Goal: Information Seeking & Learning: Find specific fact

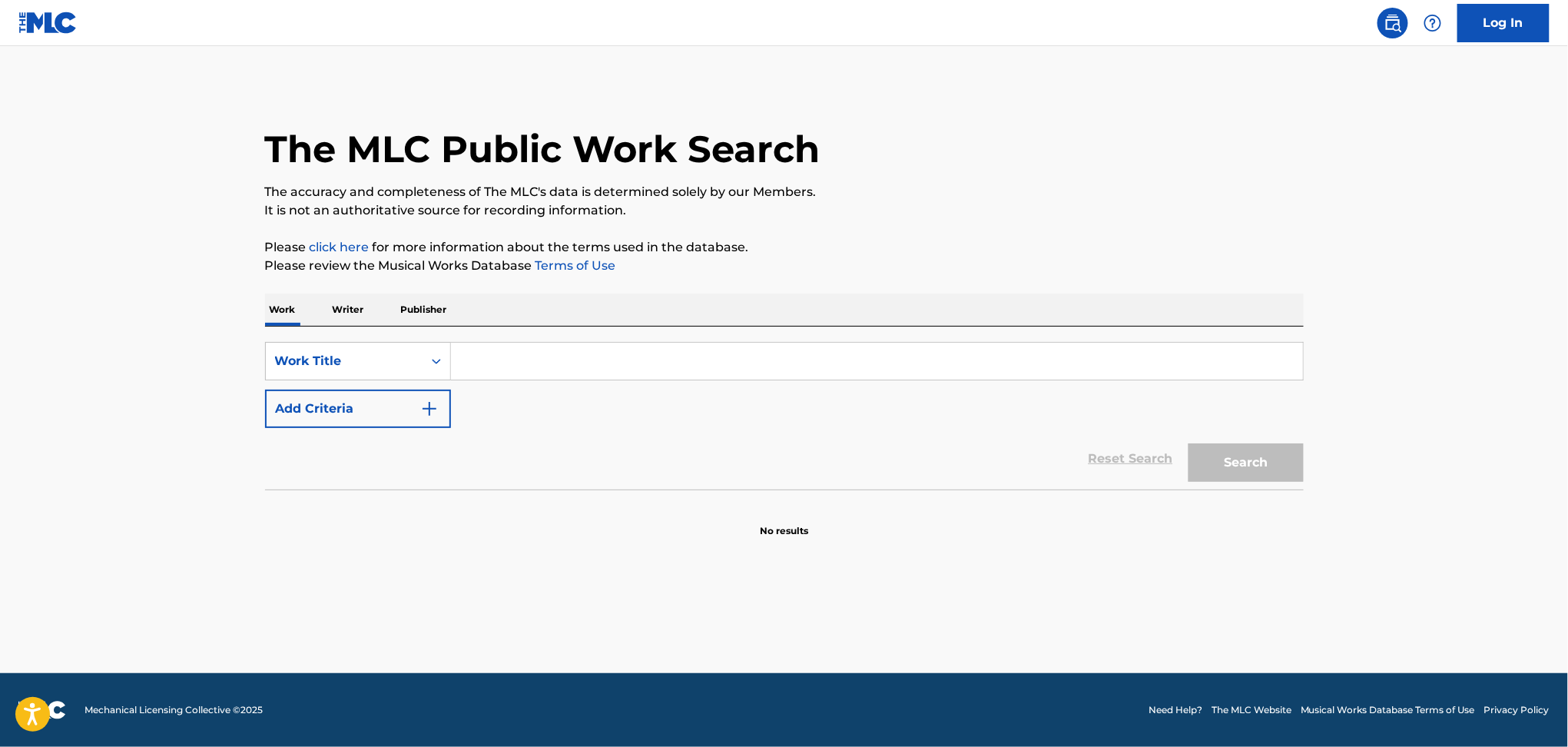
click at [371, 410] on button "Add Criteria" at bounding box center [357, 408] width 186 height 38
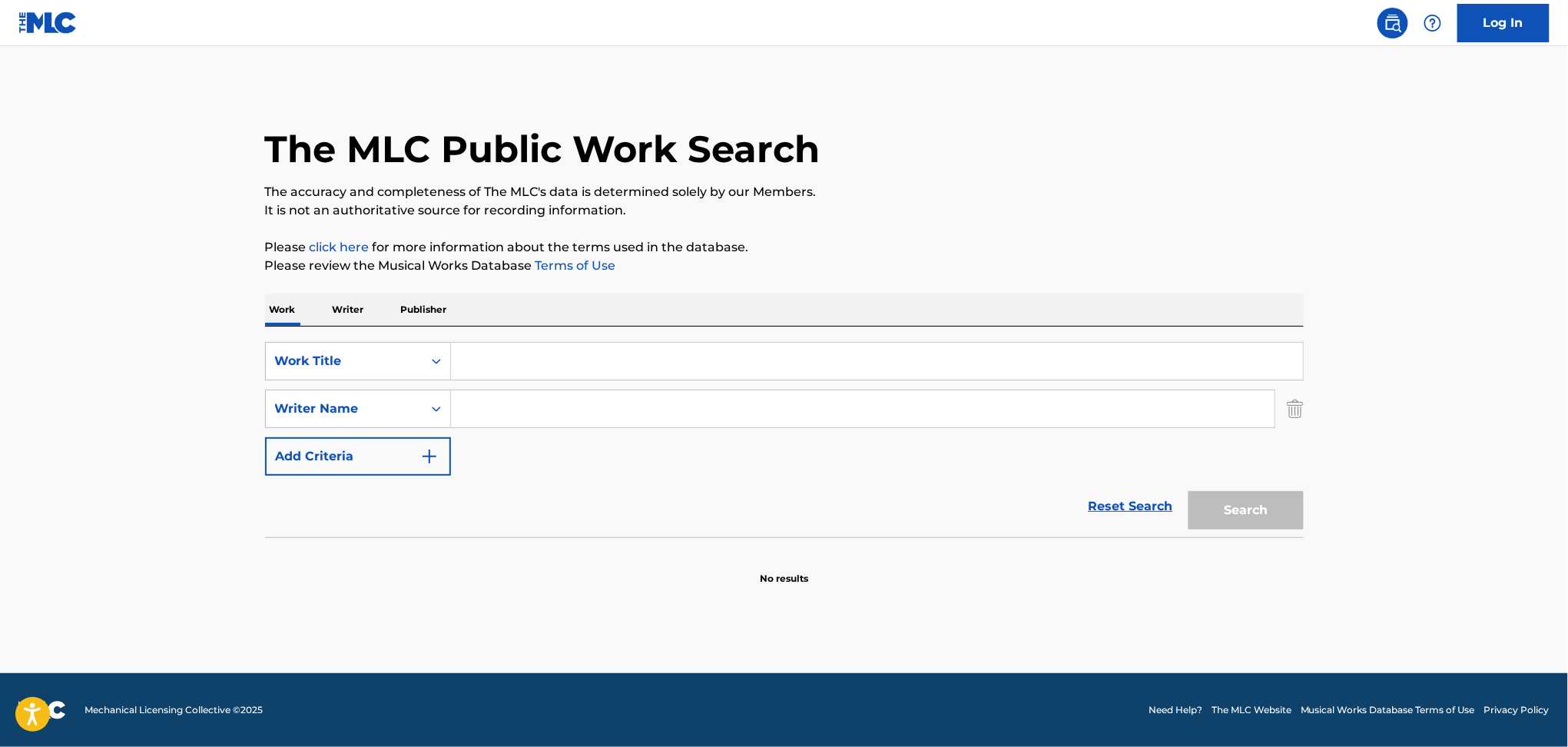
click at [466, 410] on input "Search Form" at bounding box center [863, 409] width 824 height 37
paste input "Tokiyo Major"
type input "Tokiyo Major"
click at [481, 375] on input "Search Form" at bounding box center [877, 361] width 852 height 37
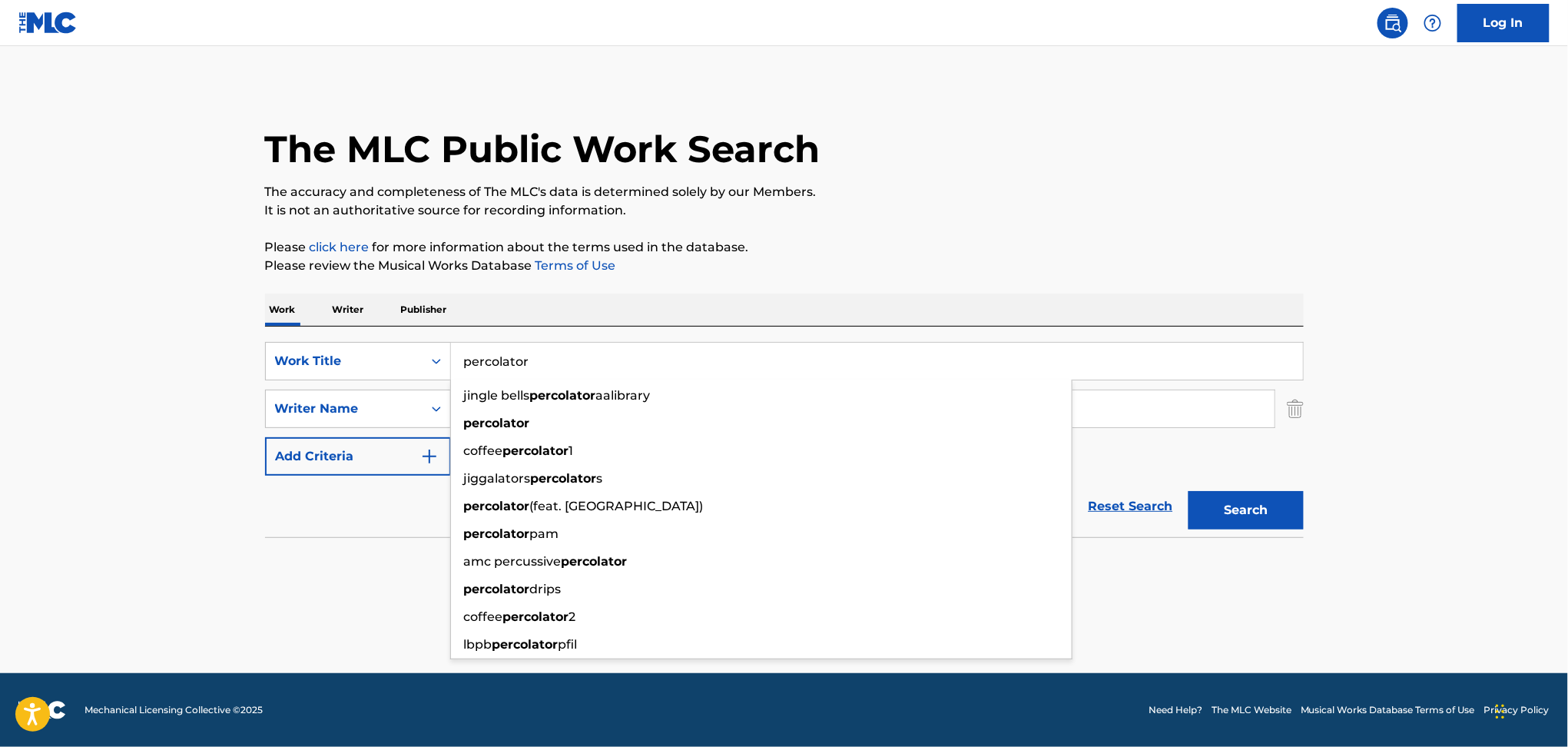
type input "percolator"
click at [1189, 491] on button "Search" at bounding box center [1246, 510] width 115 height 38
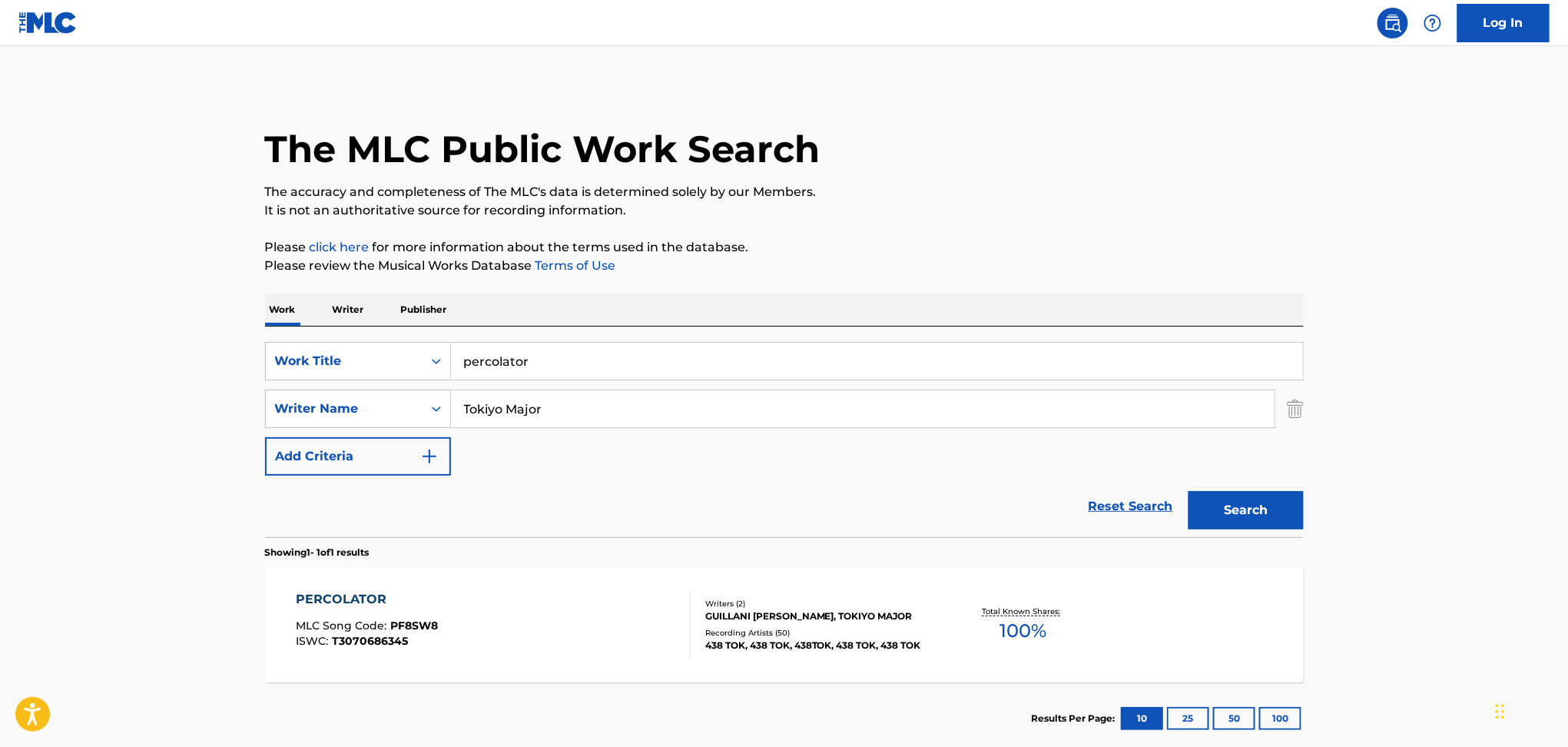
click at [511, 621] on div "PERCOLATOR MLC Song Code : PF8SW8 ISWC : T3070686345" at bounding box center [493, 624] width 395 height 69
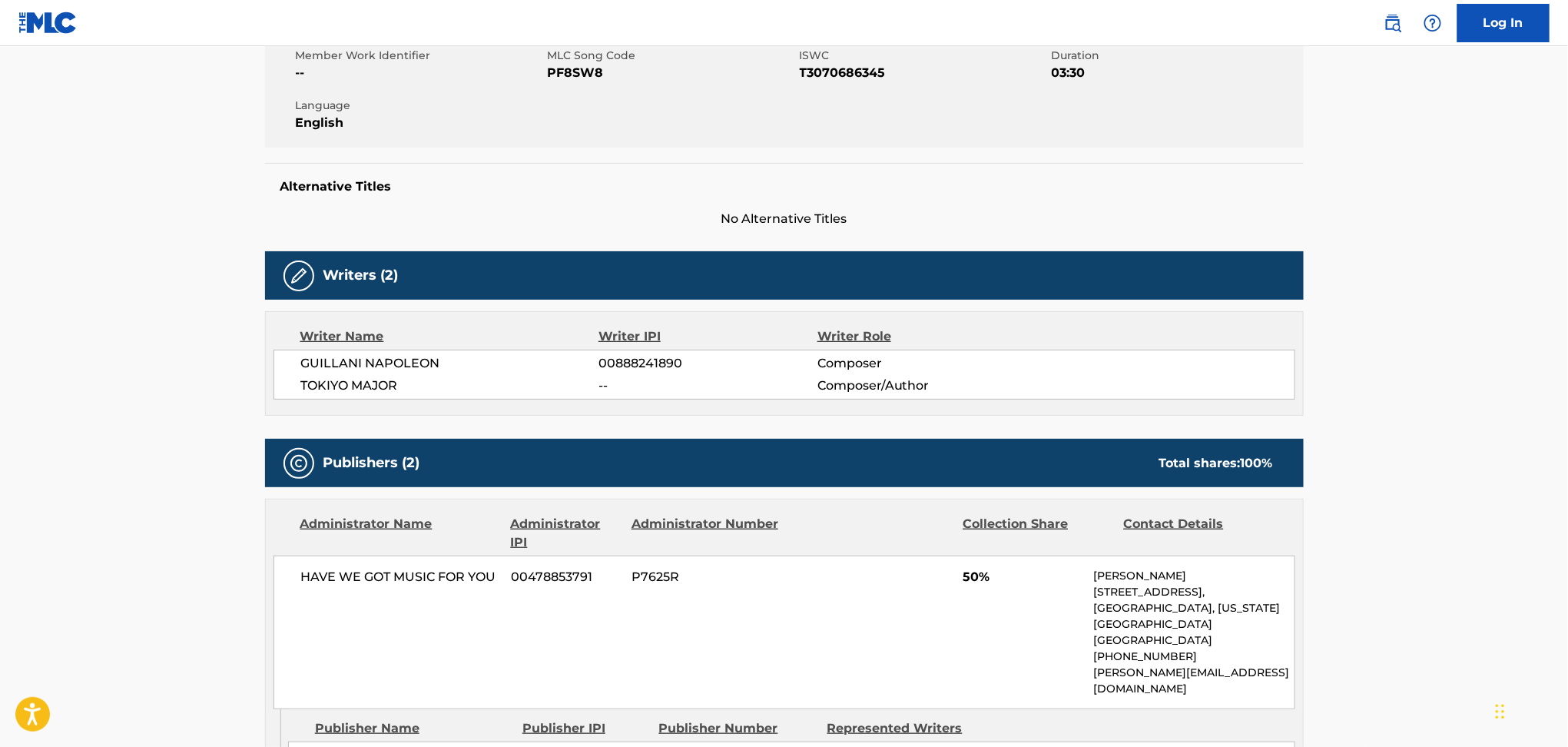
scroll to position [291, 0]
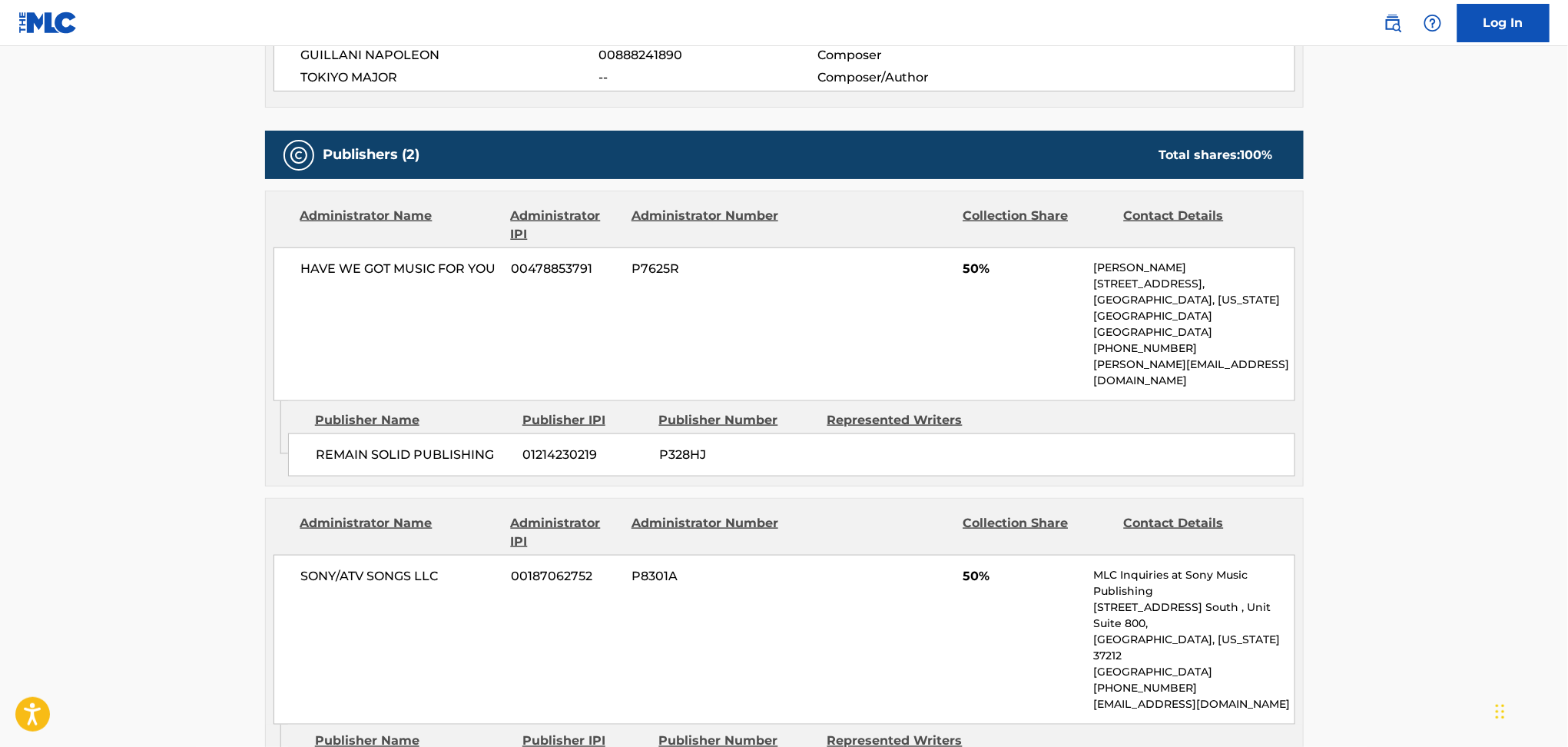
click at [511, 621] on div "SONY/ATV SONGS LLC 00187062752 P8301A 50% MLC Inquiries at Sony Music Publishin…" at bounding box center [784, 639] width 1021 height 170
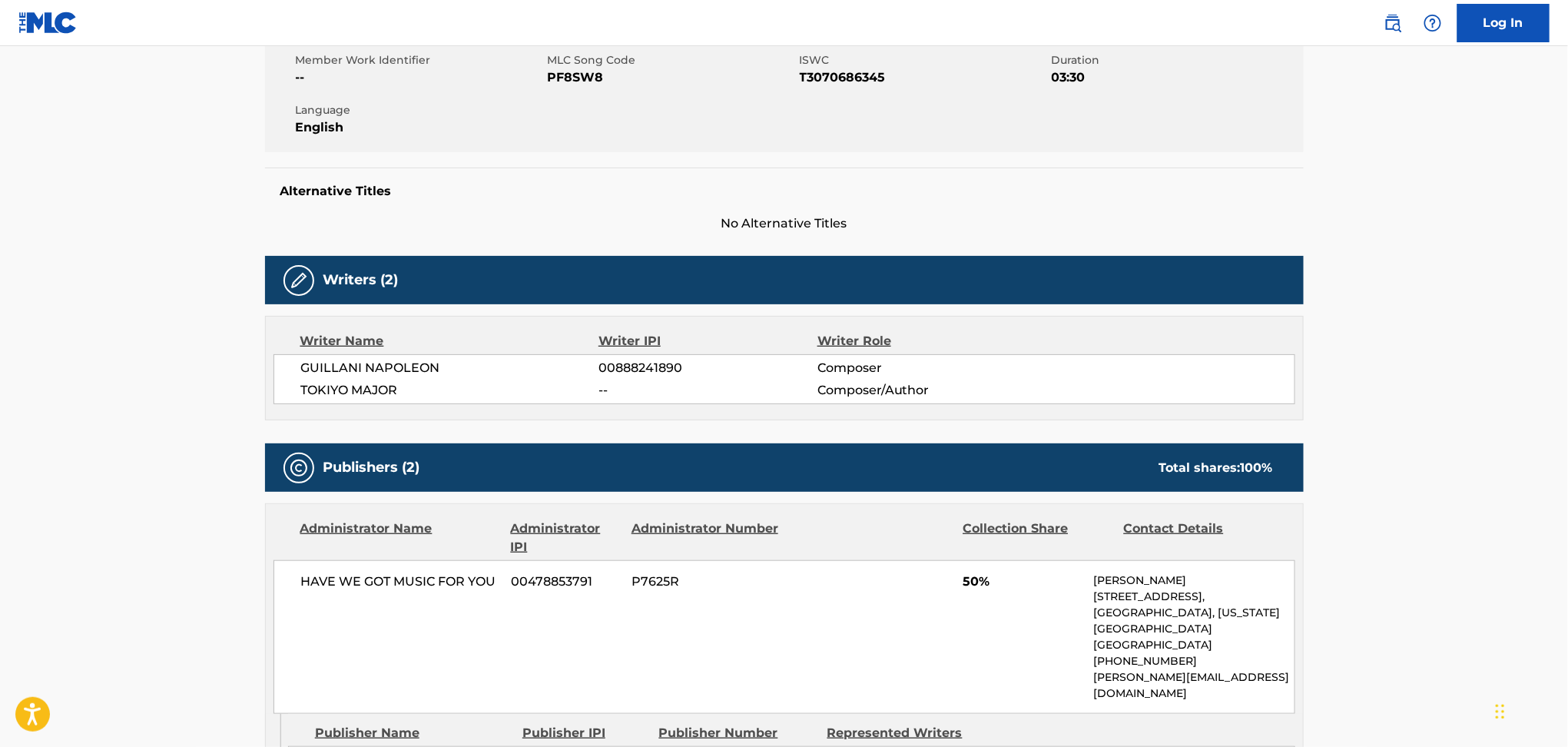
scroll to position [197, 0]
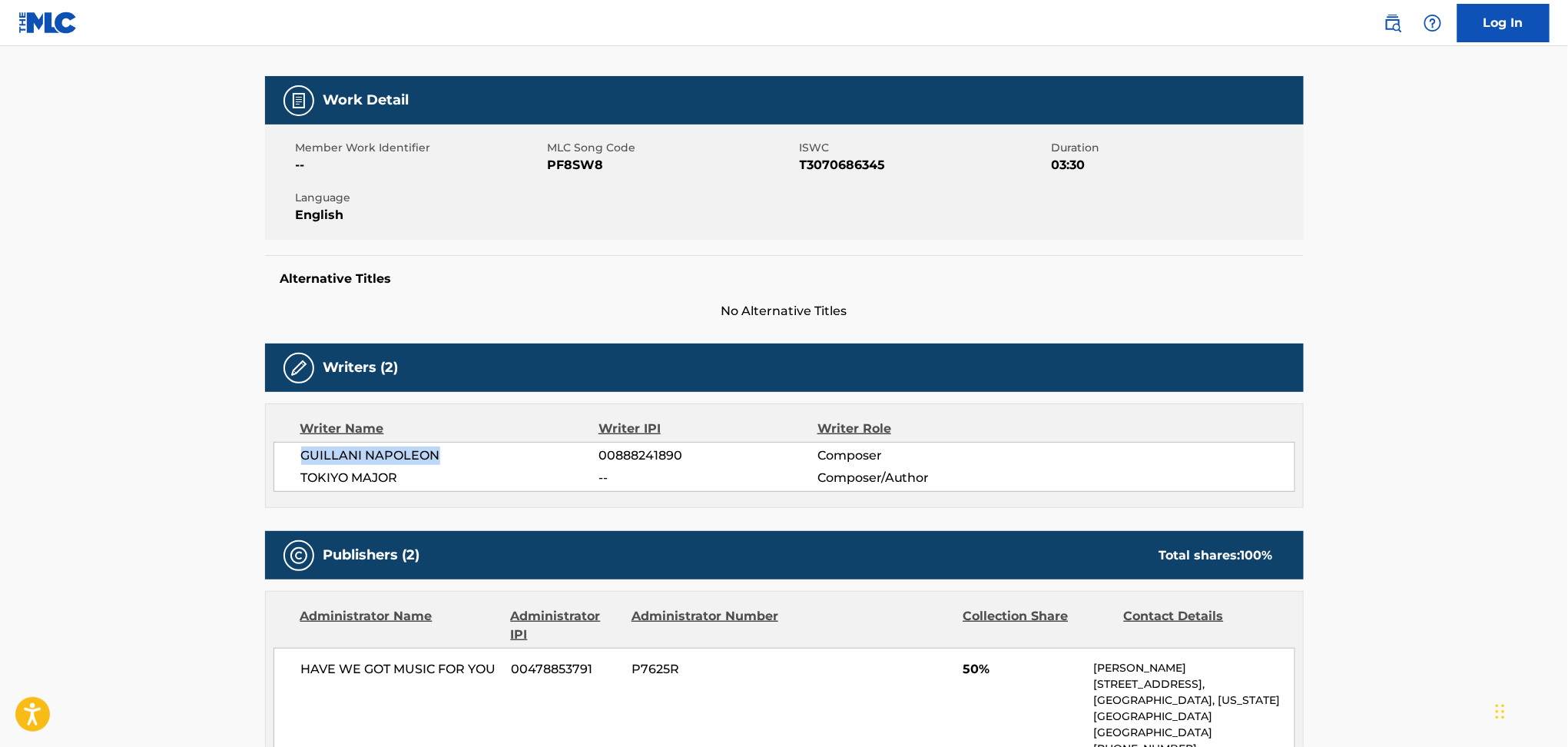
drag, startPoint x: 447, startPoint y: 454, endPoint x: 300, endPoint y: 455, distance: 147.0
click at [300, 455] on div "GUILLANI NAPOLEON 00888241890 Composer [PERSON_NAME] -- Composer/Author" at bounding box center [784, 466] width 1021 height 50
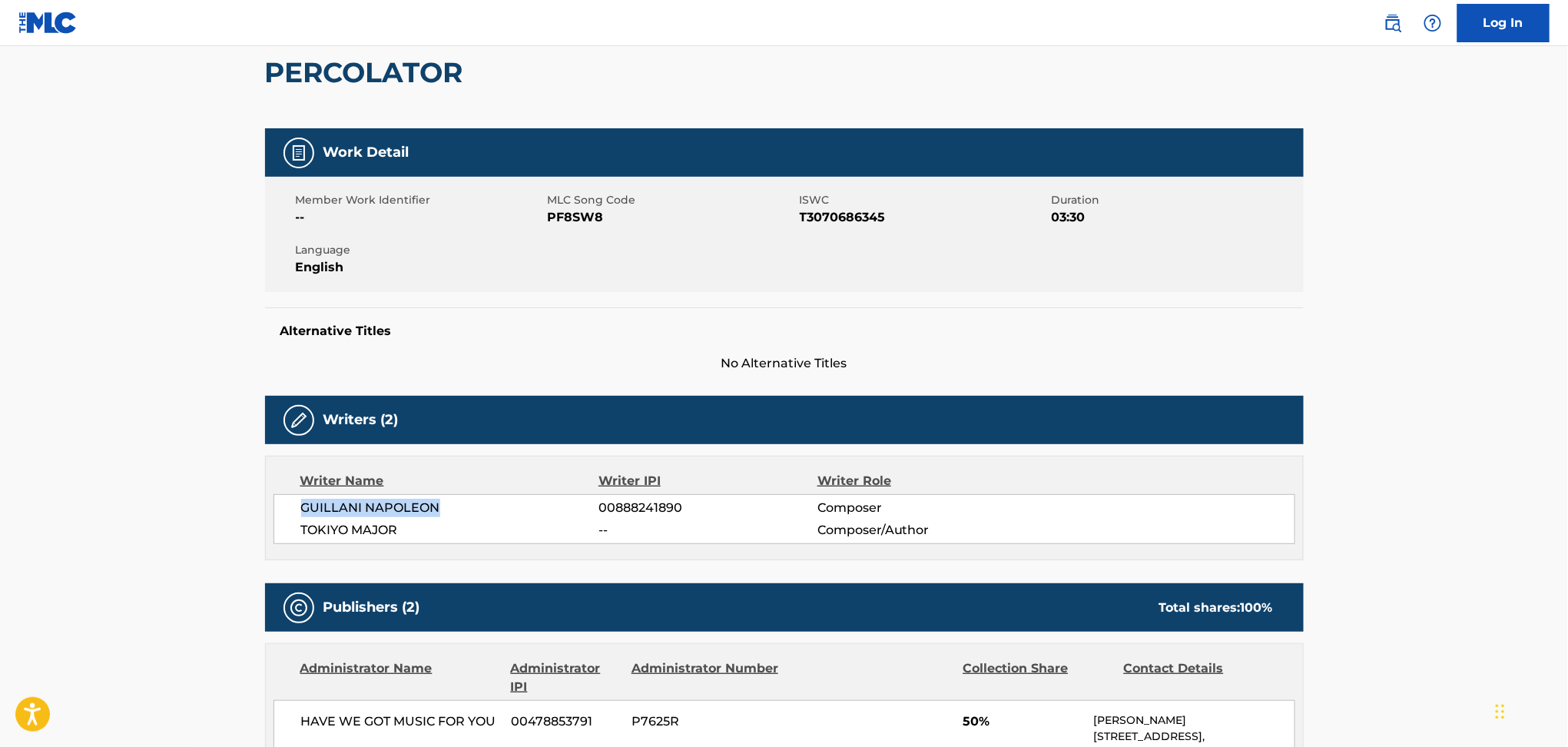
scroll to position [144, 0]
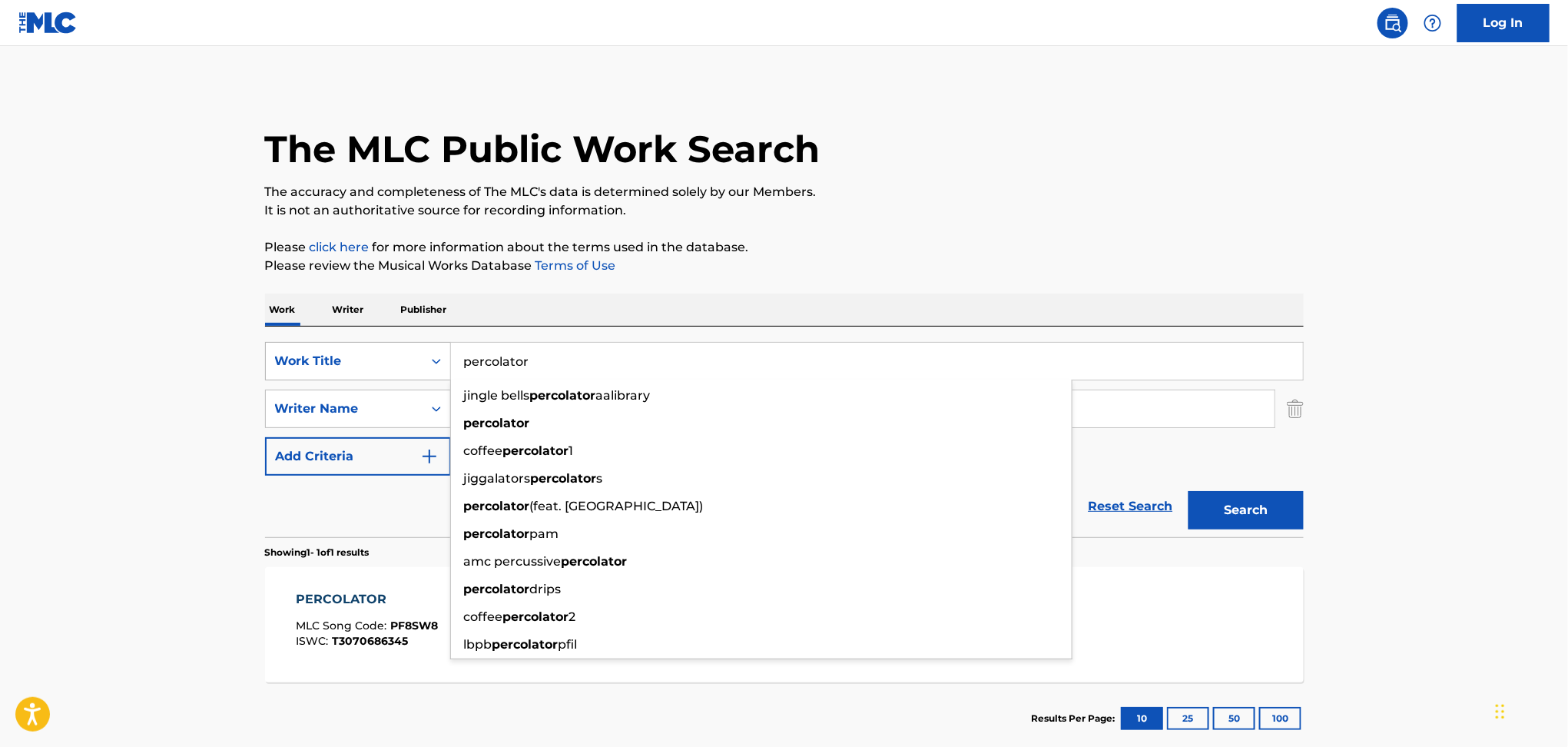
drag, startPoint x: 531, startPoint y: 364, endPoint x: 401, endPoint y: 356, distance: 130.2
click at [401, 356] on div "SearchWithCriteriae0d53134-a464-485b-aeb8-48b8ca21c09f Work Title percolator ji…" at bounding box center [784, 360] width 1039 height 38
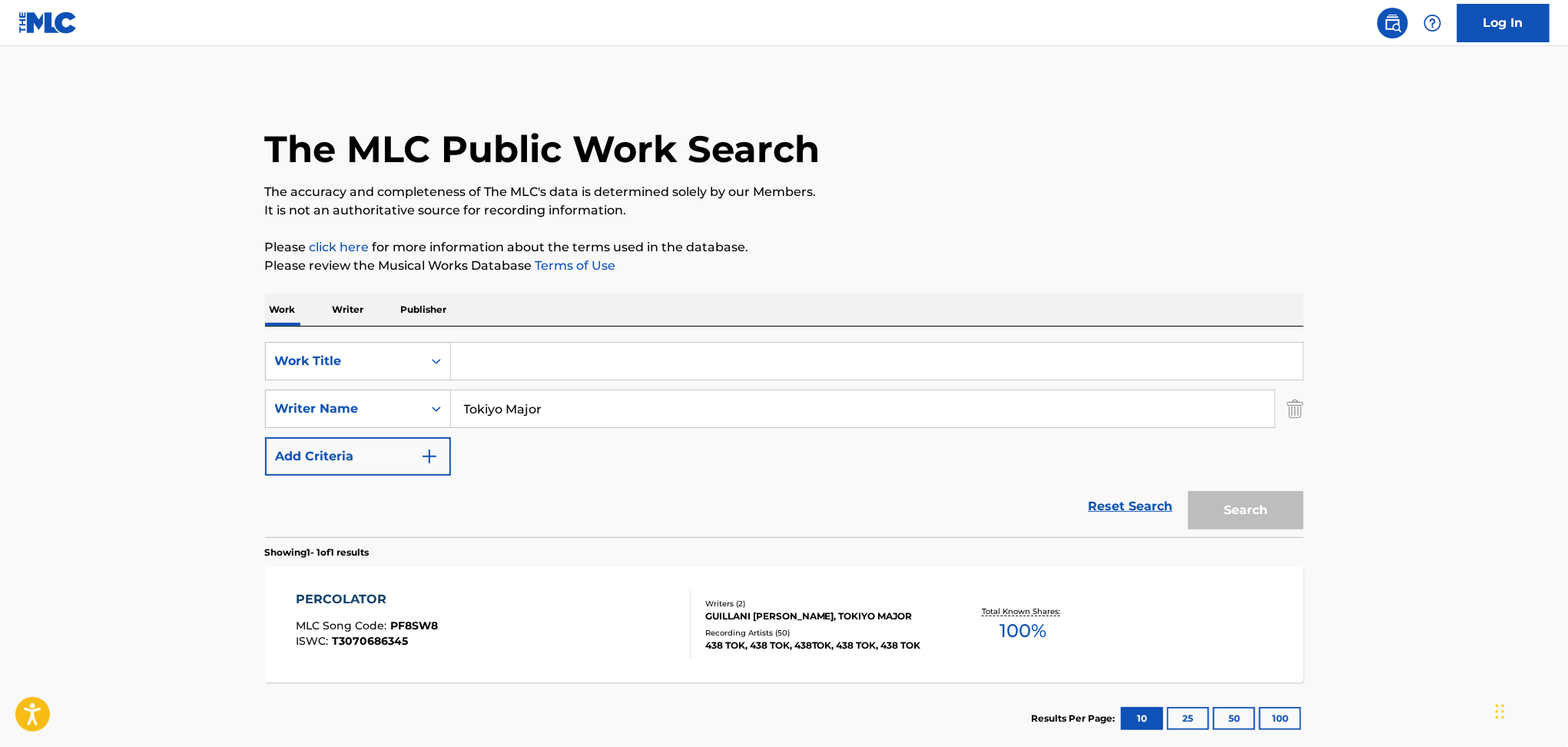
click at [349, 312] on p "Writer" at bounding box center [348, 309] width 41 height 32
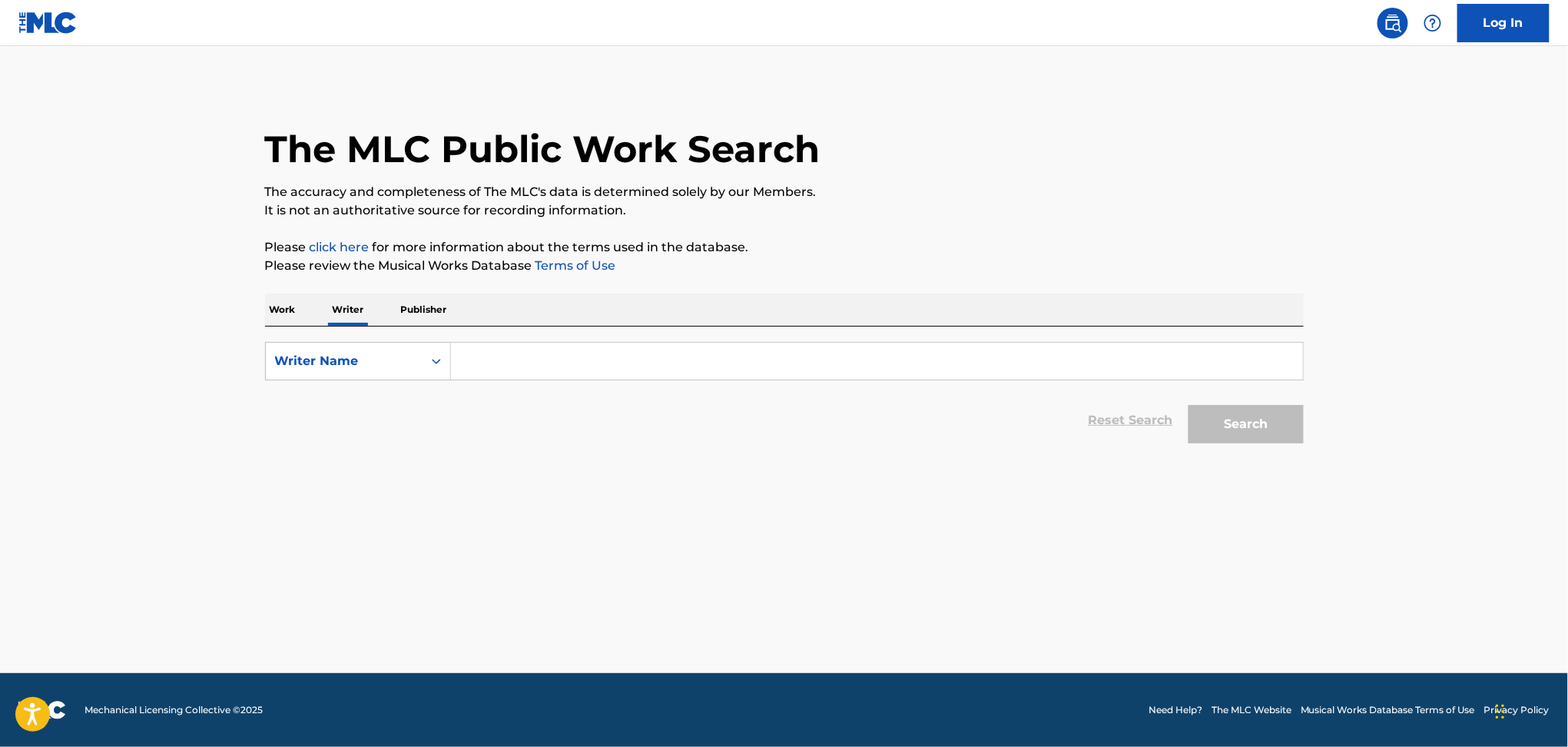
click at [467, 369] on input "Search Form" at bounding box center [877, 361] width 852 height 37
paste input "Tokiyo Major"
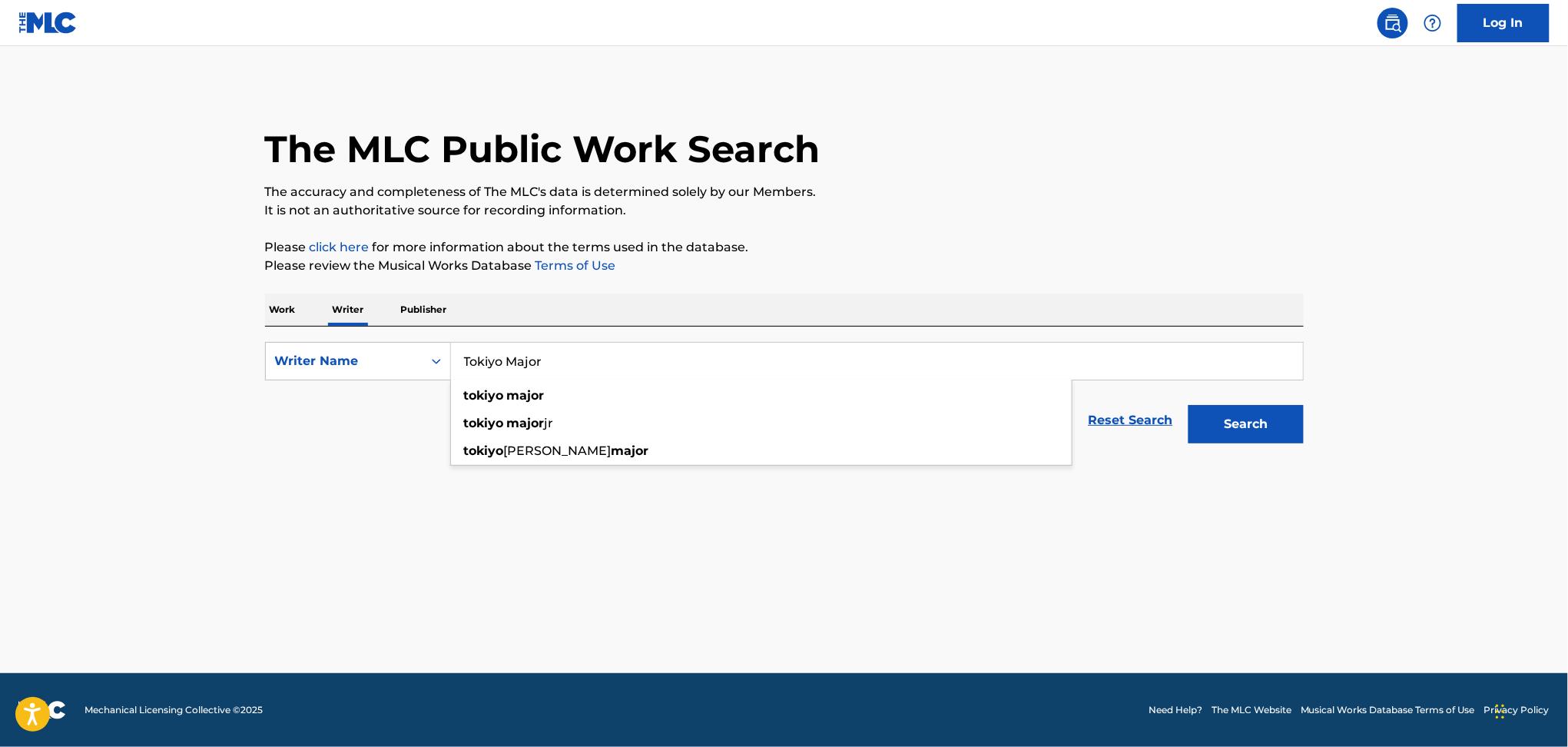
click at [1189, 405] on button "Search" at bounding box center [1246, 423] width 115 height 38
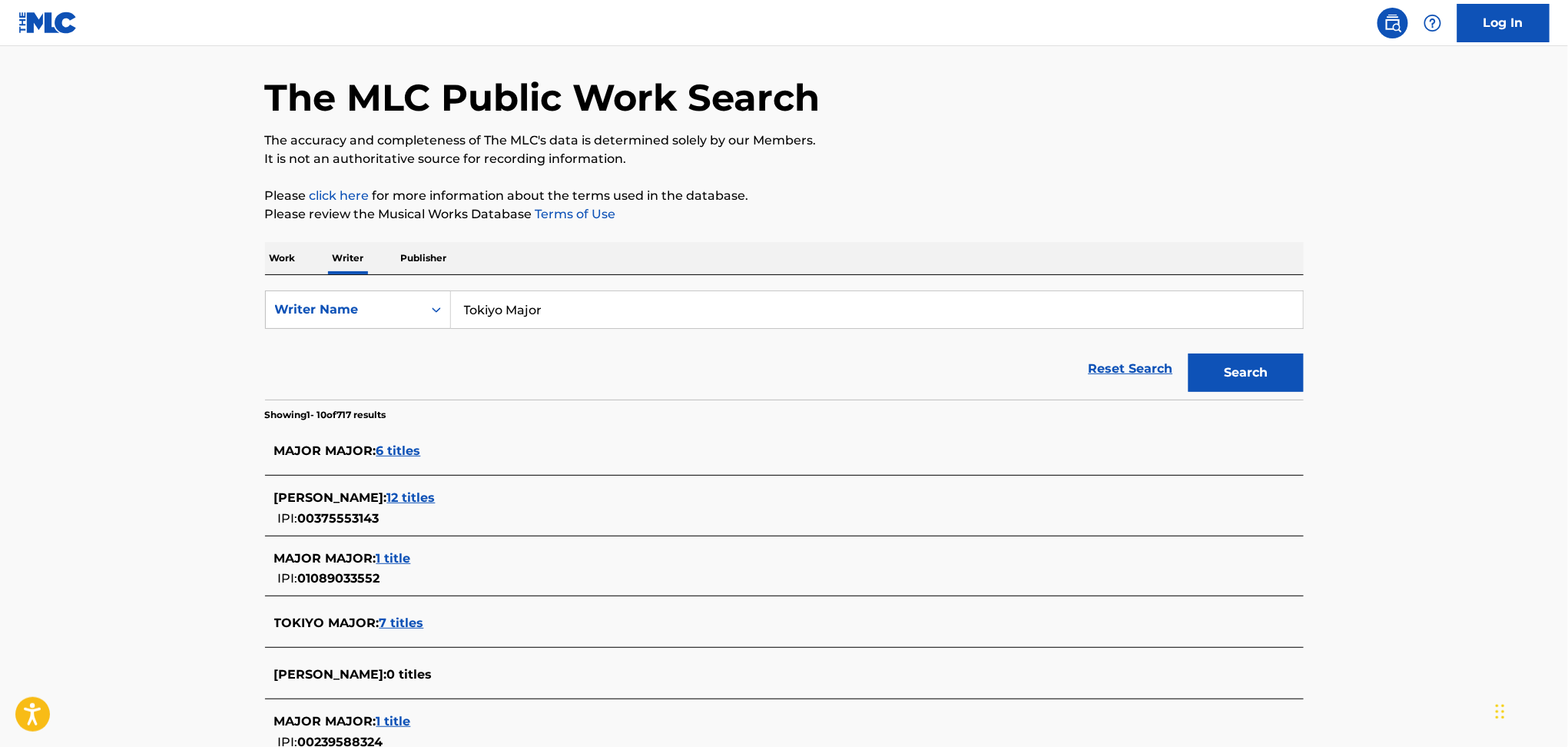
scroll to position [53, 0]
click at [495, 295] on input "Tokiyo Major" at bounding box center [877, 309] width 852 height 37
paste input "imoté Ballochi"
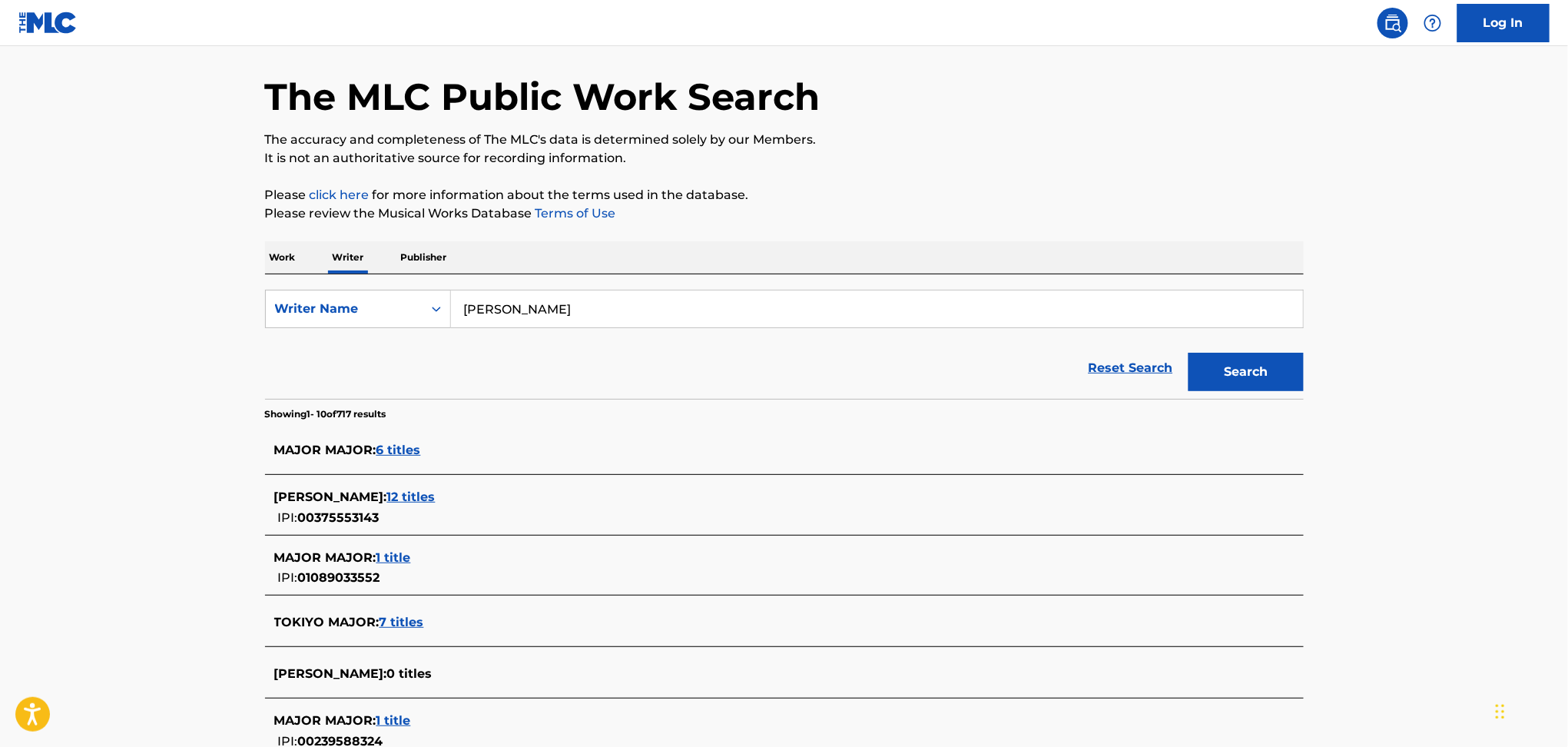
type input "[PERSON_NAME]"
click at [1189, 353] on button "Search" at bounding box center [1246, 372] width 115 height 38
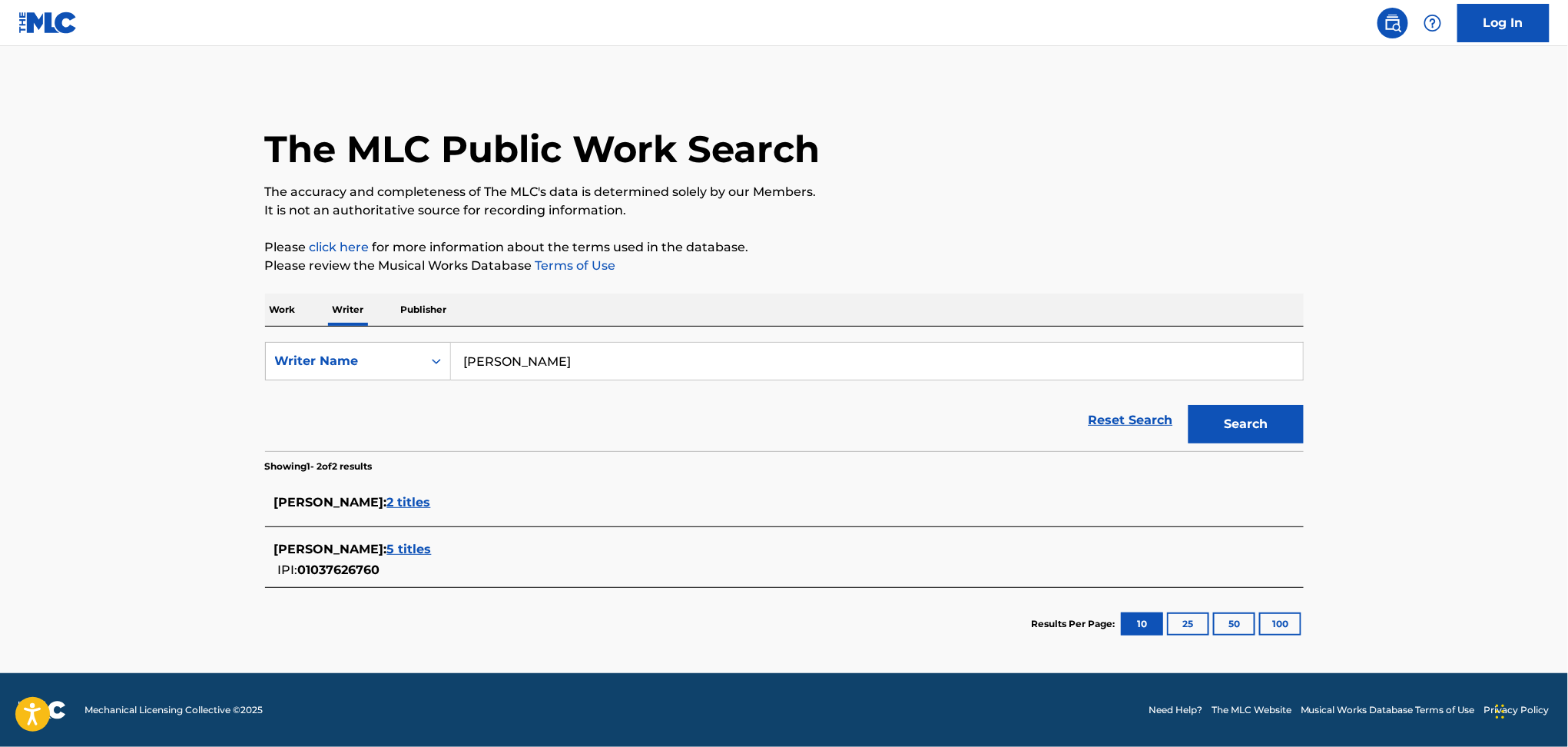
click at [416, 544] on span "5 titles" at bounding box center [410, 549] width 45 height 15
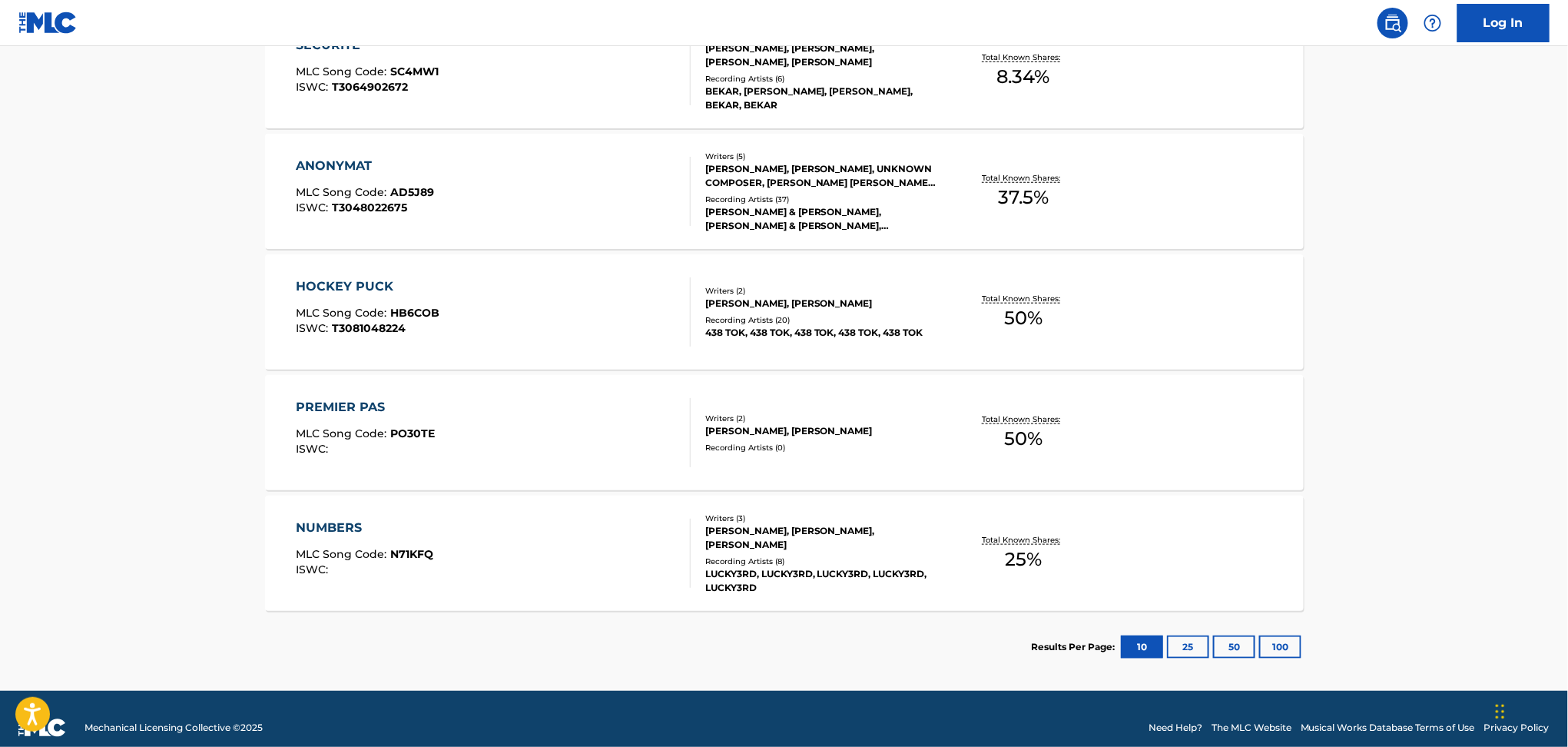
scroll to position [382, 0]
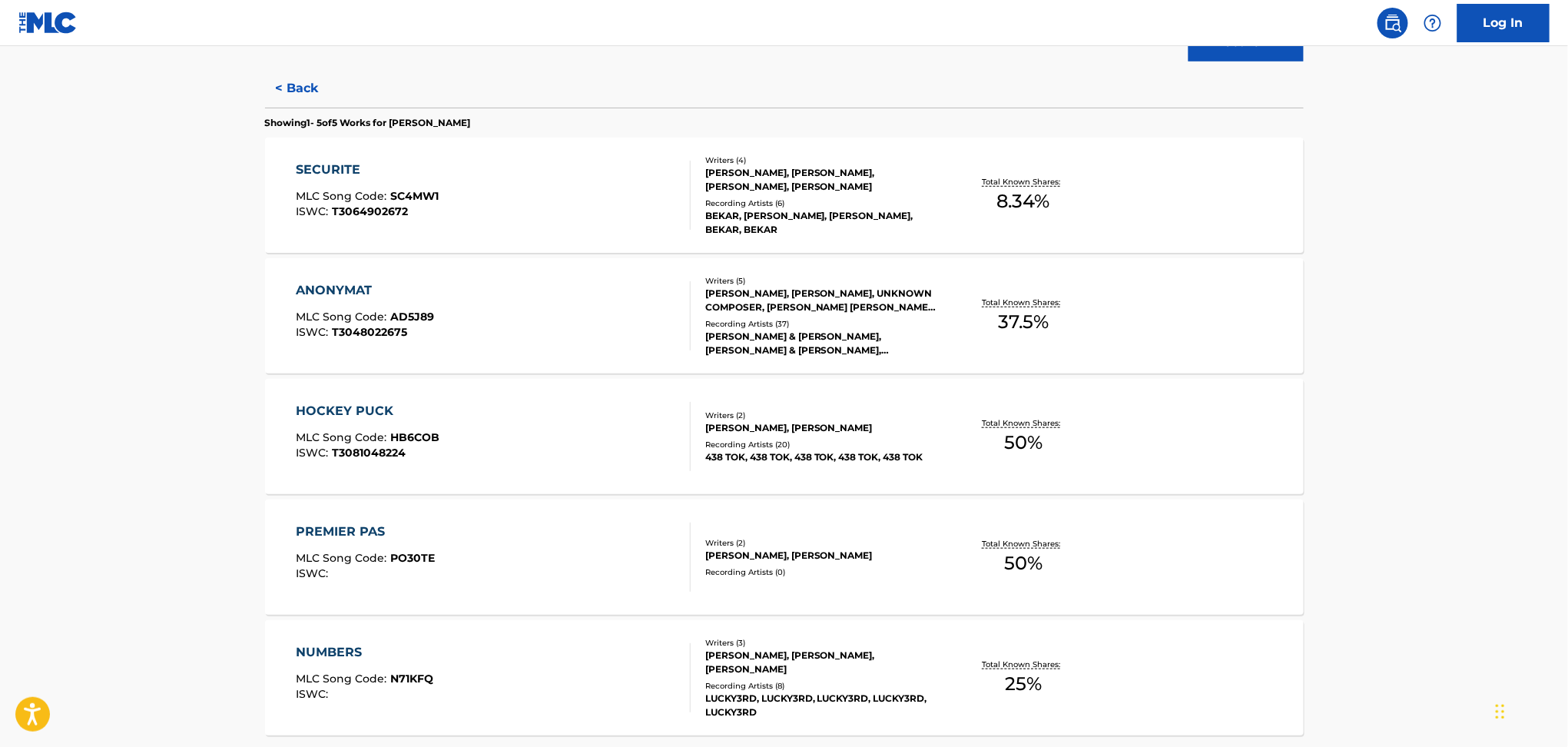
click at [647, 408] on div "HOCKEY PUCK MLC Song Code : HB6COB ISWC : T3081048224" at bounding box center [493, 436] width 395 height 69
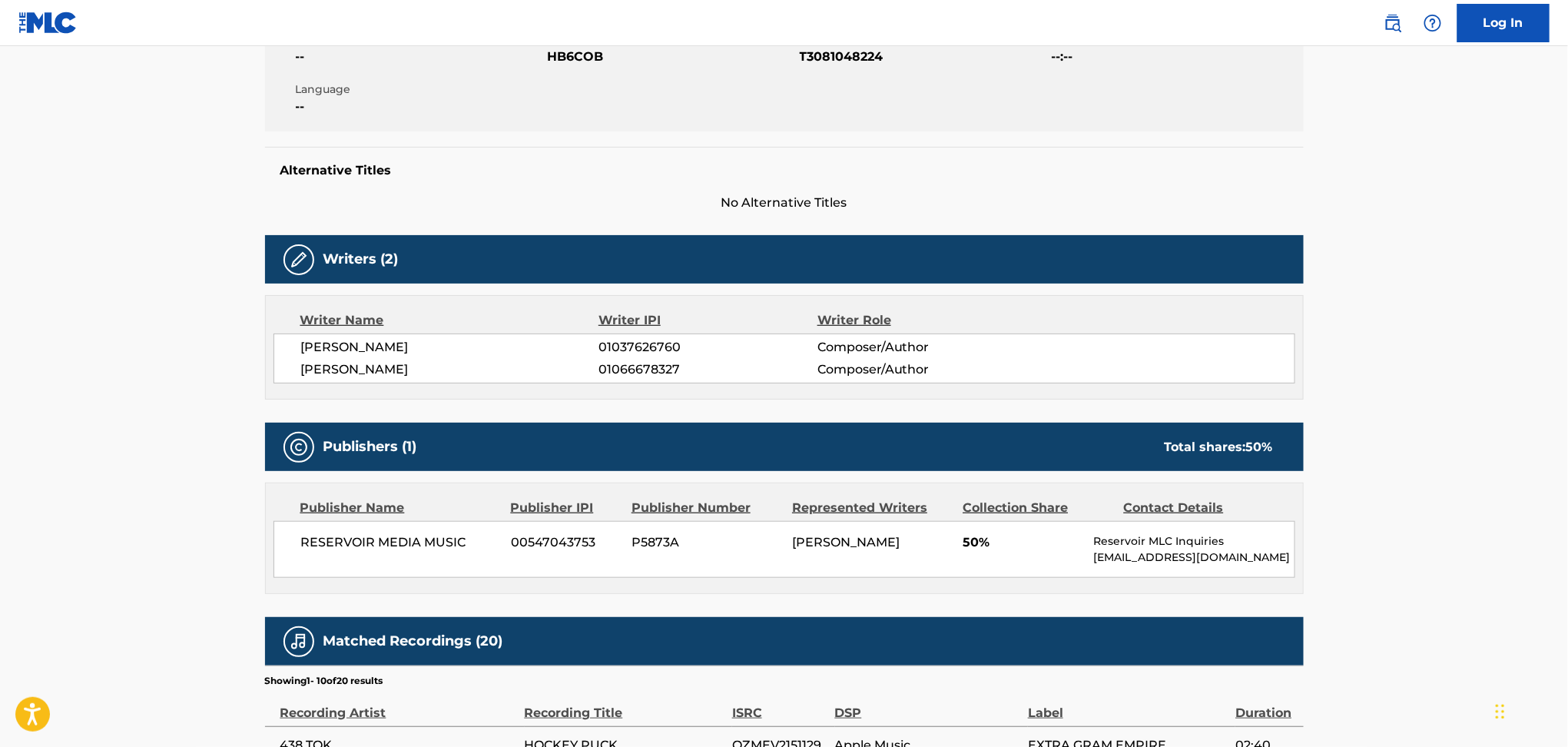
scroll to position [305, 0]
drag, startPoint x: 435, startPoint y: 368, endPoint x: 296, endPoint y: 371, distance: 139.0
click at [296, 371] on div "[PERSON_NAME] 01037626760 Composer/Author [PERSON_NAME] 01066678327 Composer/Au…" at bounding box center [784, 359] width 1021 height 50
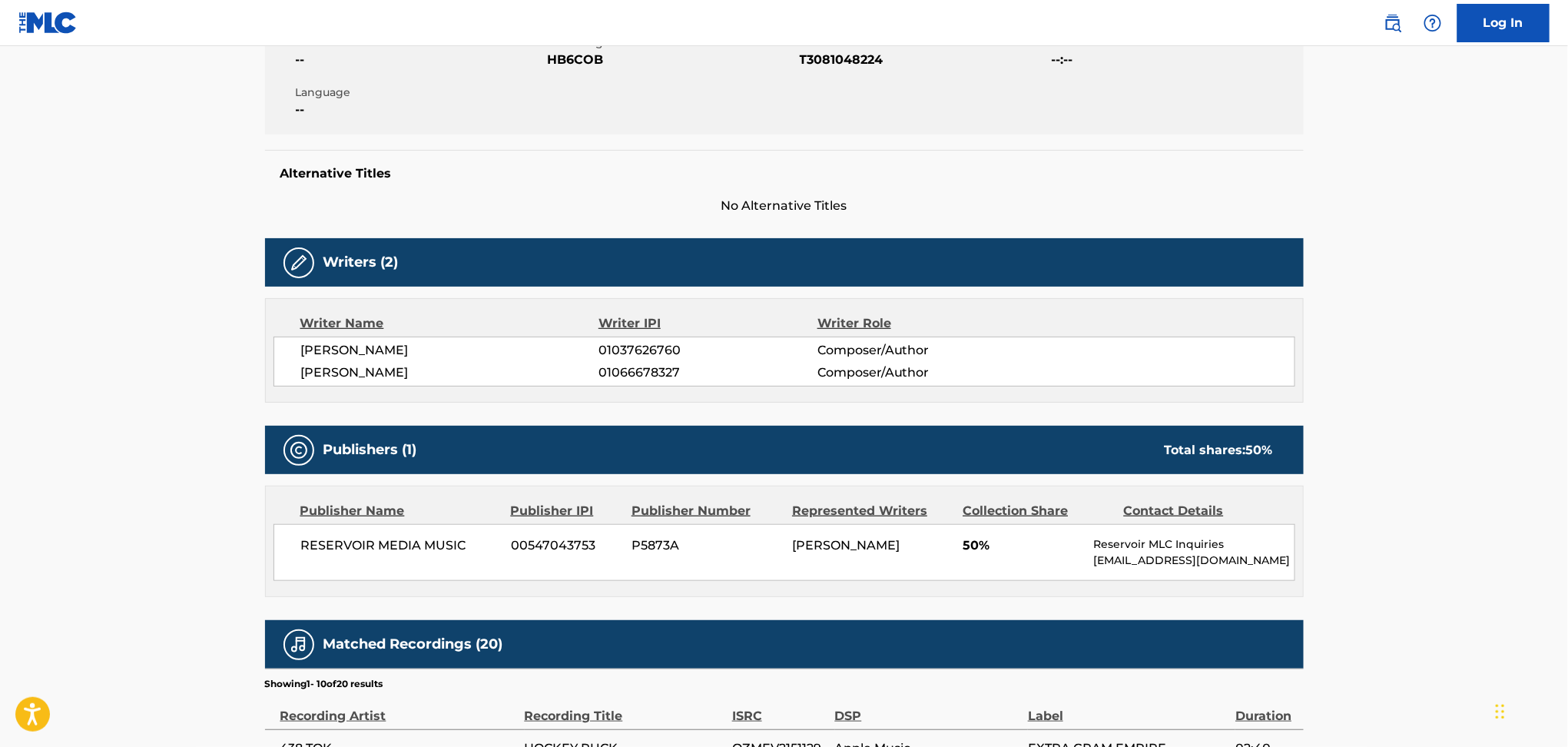
scroll to position [289, 0]
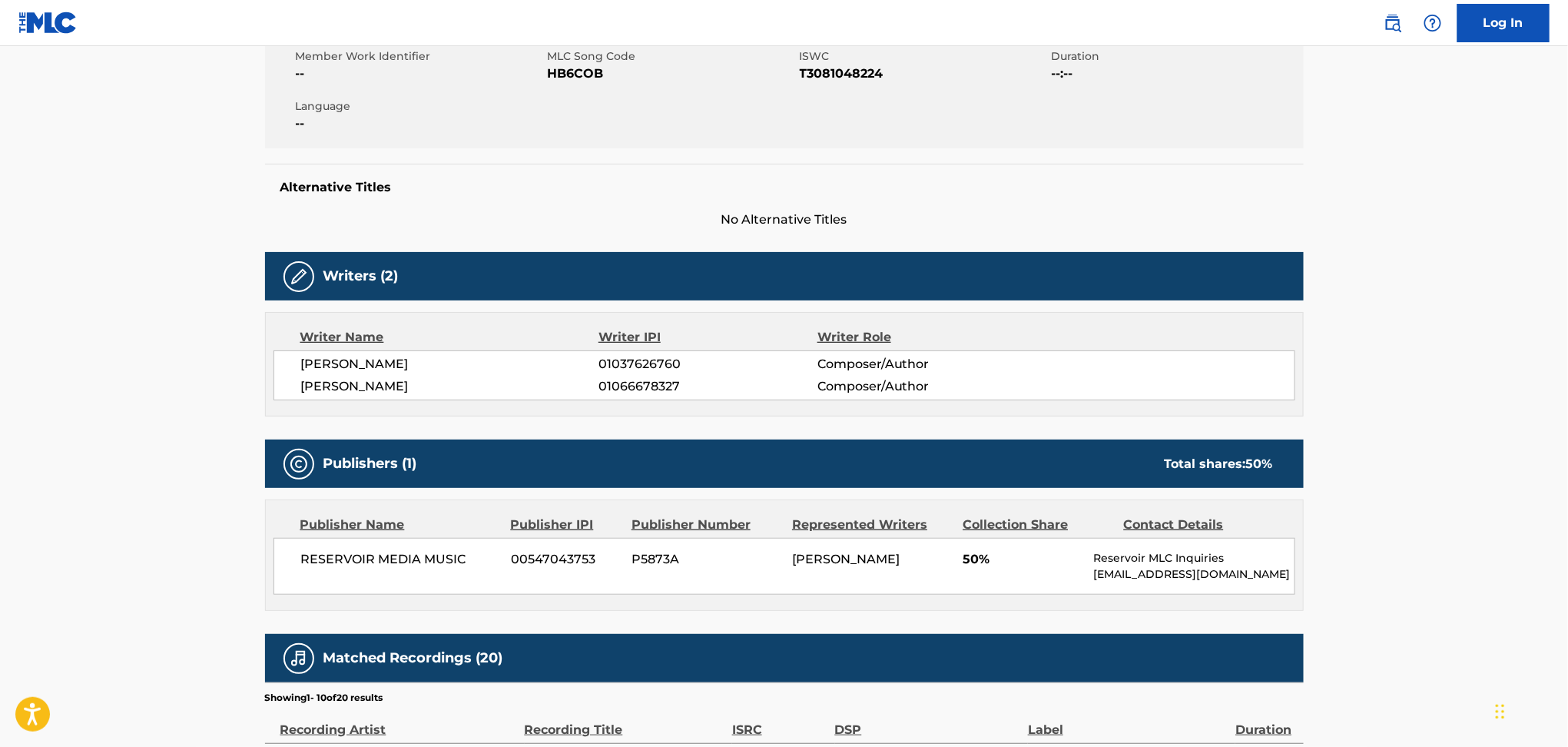
click at [401, 364] on span "[PERSON_NAME]" at bounding box center [450, 364] width 298 height 18
drag, startPoint x: 401, startPoint y: 364, endPoint x: 365, endPoint y: 379, distance: 39.0
click at [365, 379] on span "[PERSON_NAME]" at bounding box center [450, 386] width 298 height 18
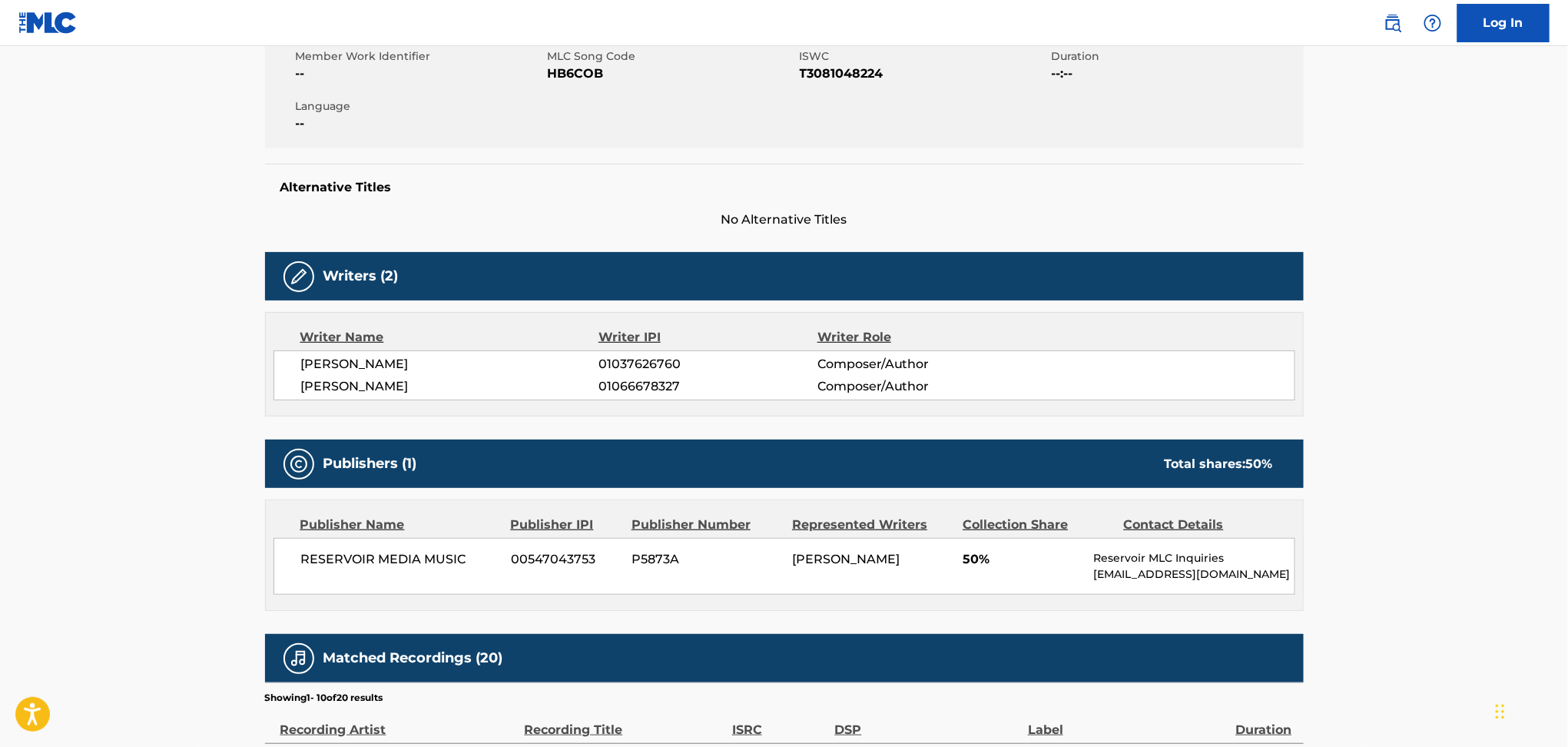
click at [365, 379] on span "[PERSON_NAME]" at bounding box center [450, 386] width 298 height 18
click at [323, 359] on span "[PERSON_NAME]" at bounding box center [450, 364] width 298 height 18
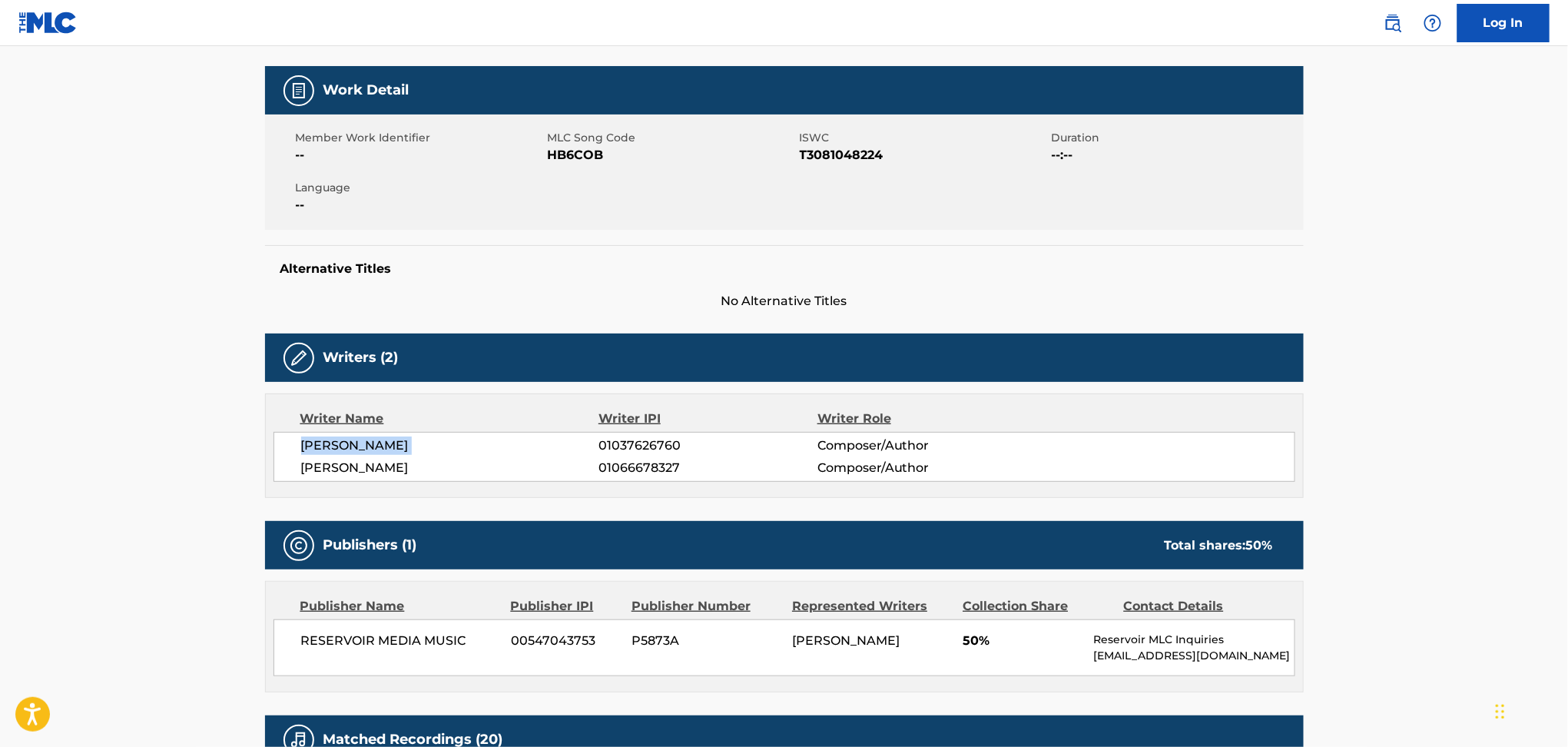
scroll to position [0, 0]
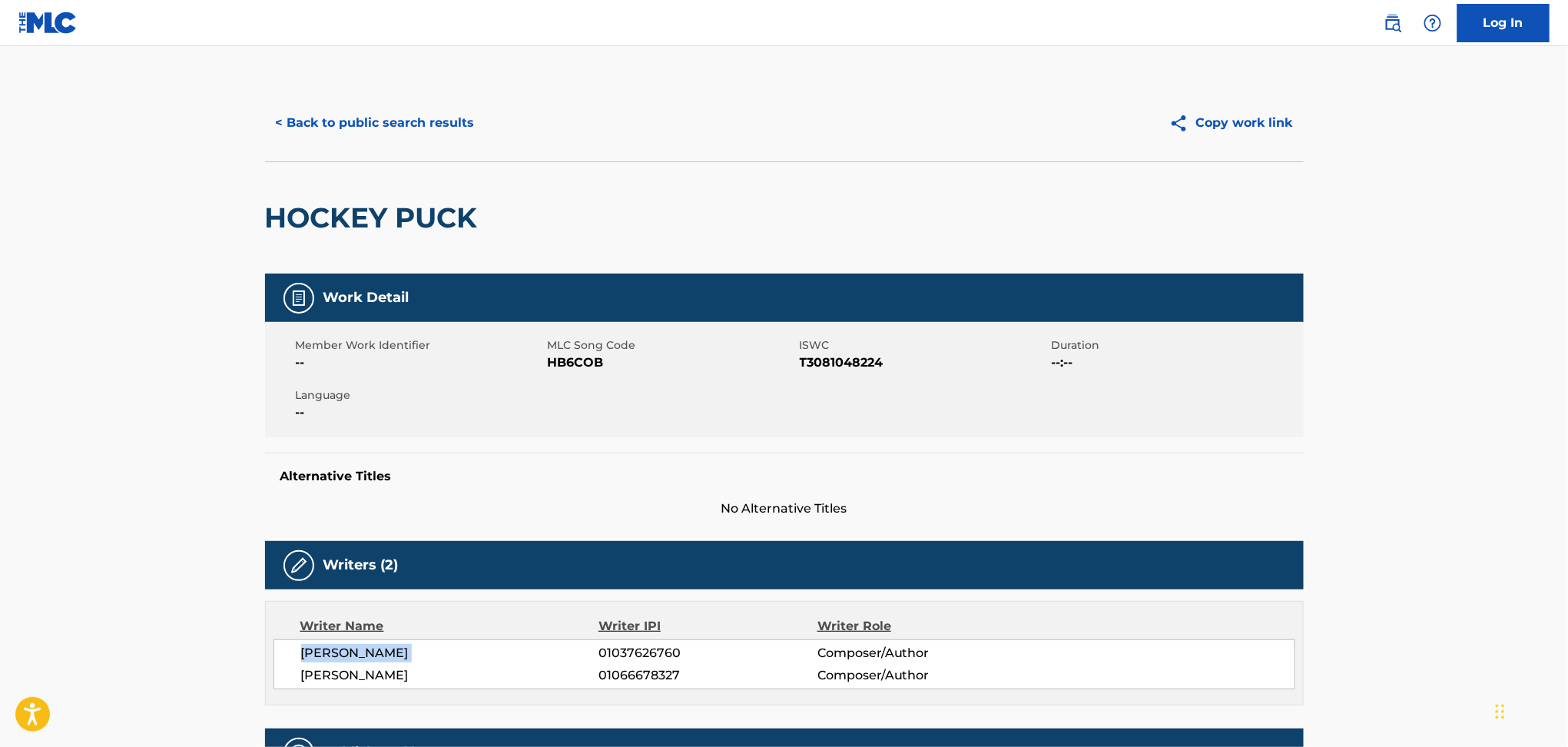
click at [438, 126] on button "< Back to public search results" at bounding box center [374, 123] width 221 height 38
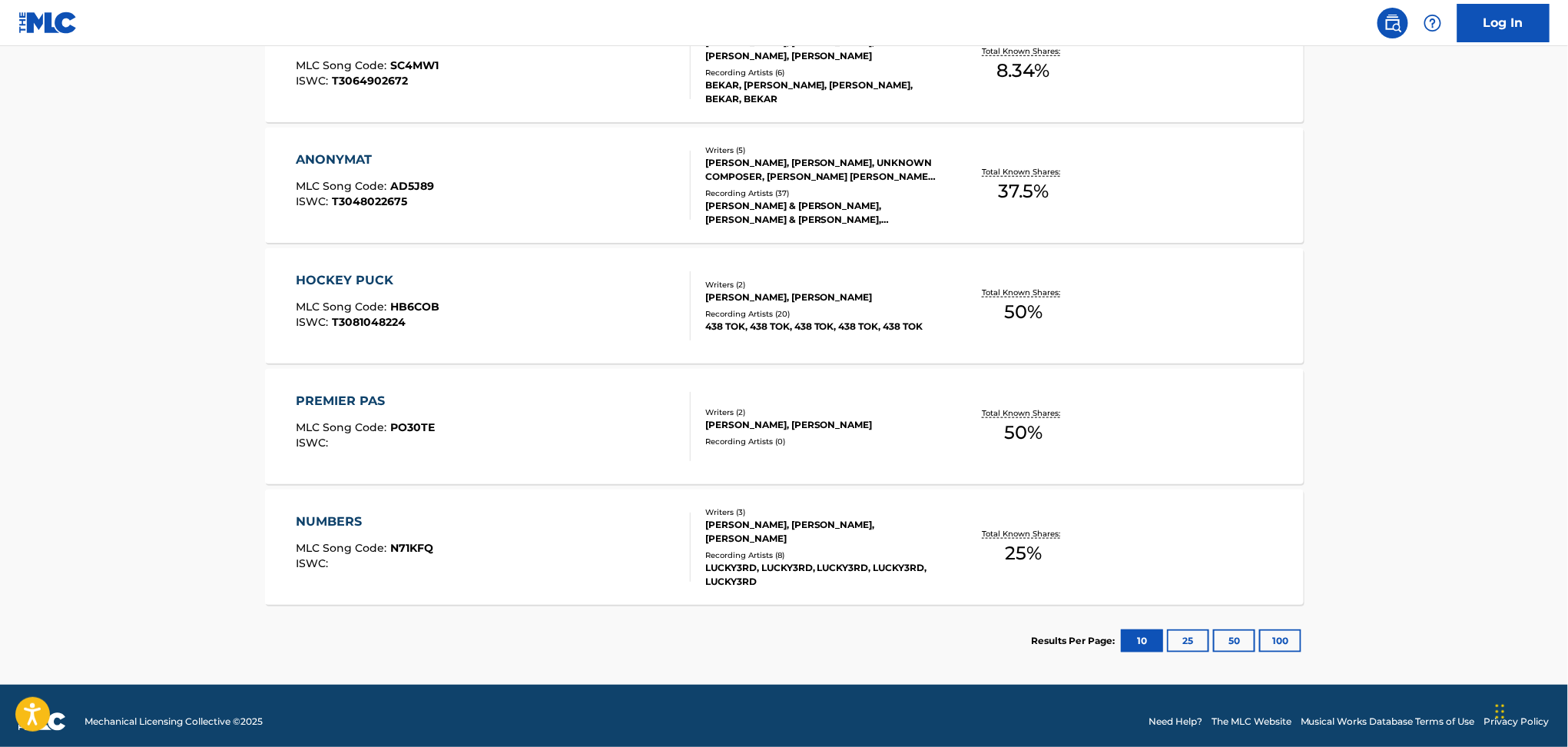
scroll to position [523, 0]
